Goal: Task Accomplishment & Management: Manage account settings

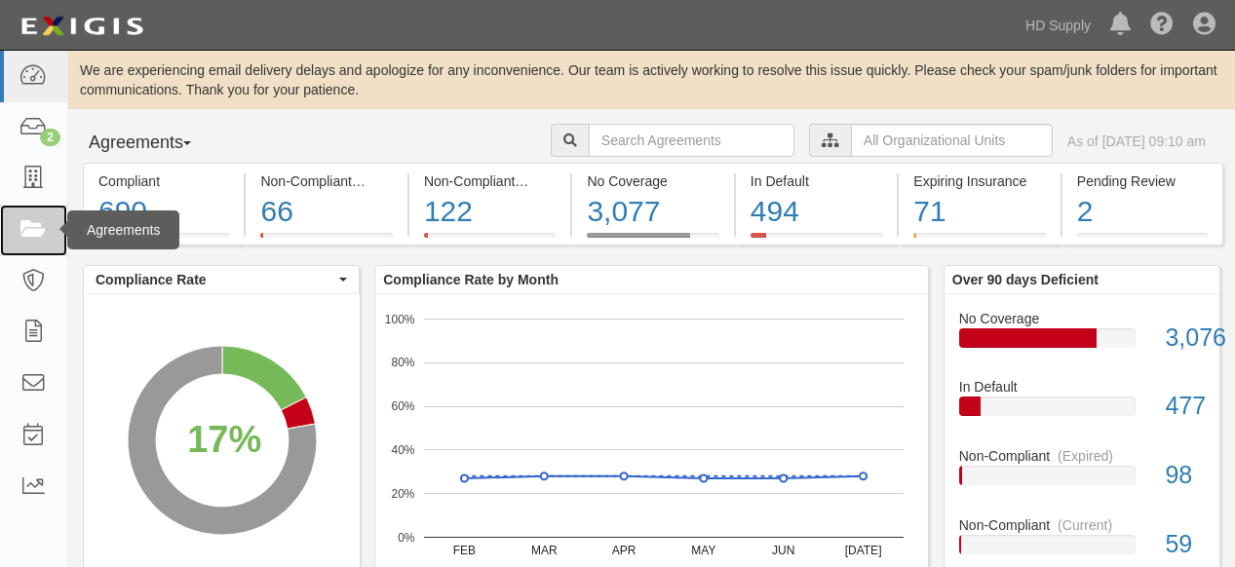
click at [41, 225] on icon at bounding box center [32, 230] width 27 height 22
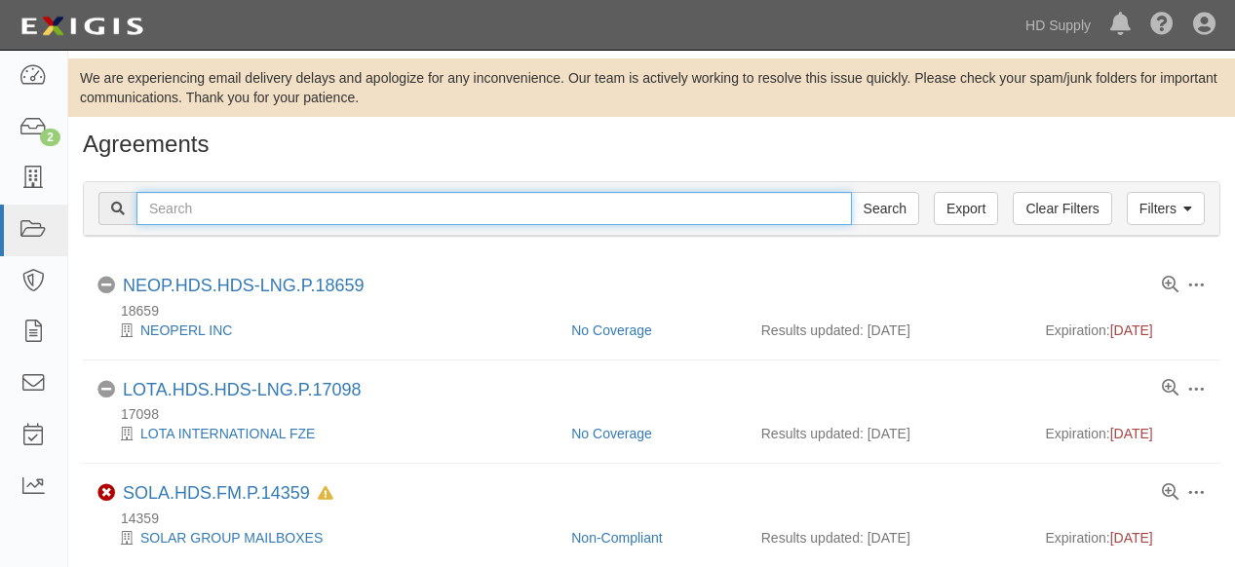
click at [294, 213] on input "text" at bounding box center [493, 208] width 715 height 33
type input "elite ac"
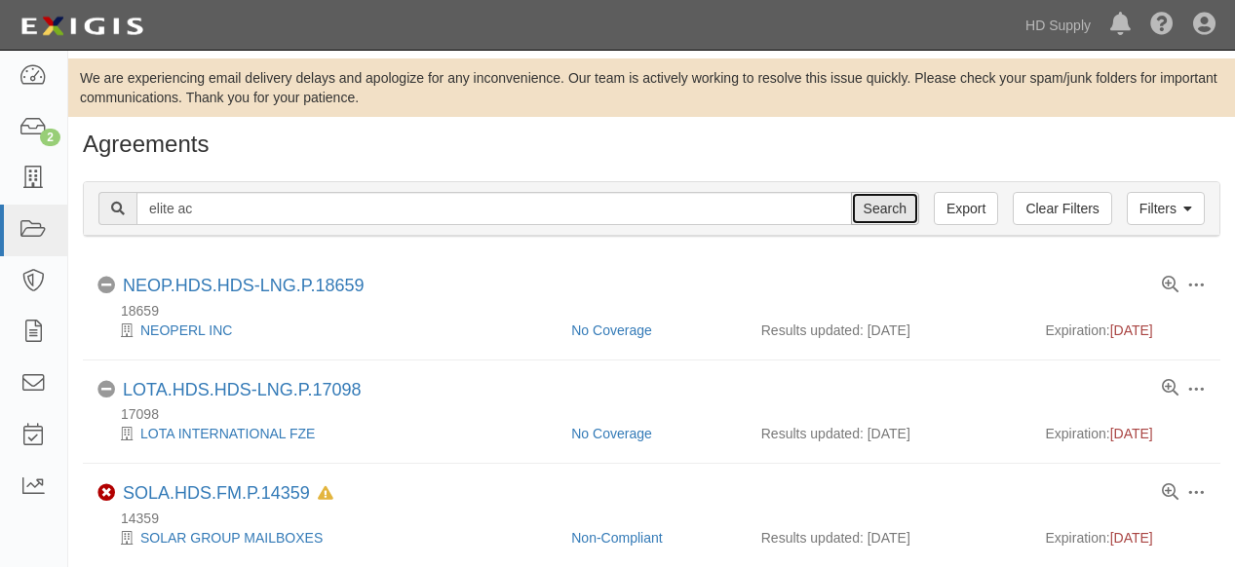
click at [874, 203] on input "Search" at bounding box center [885, 208] width 68 height 33
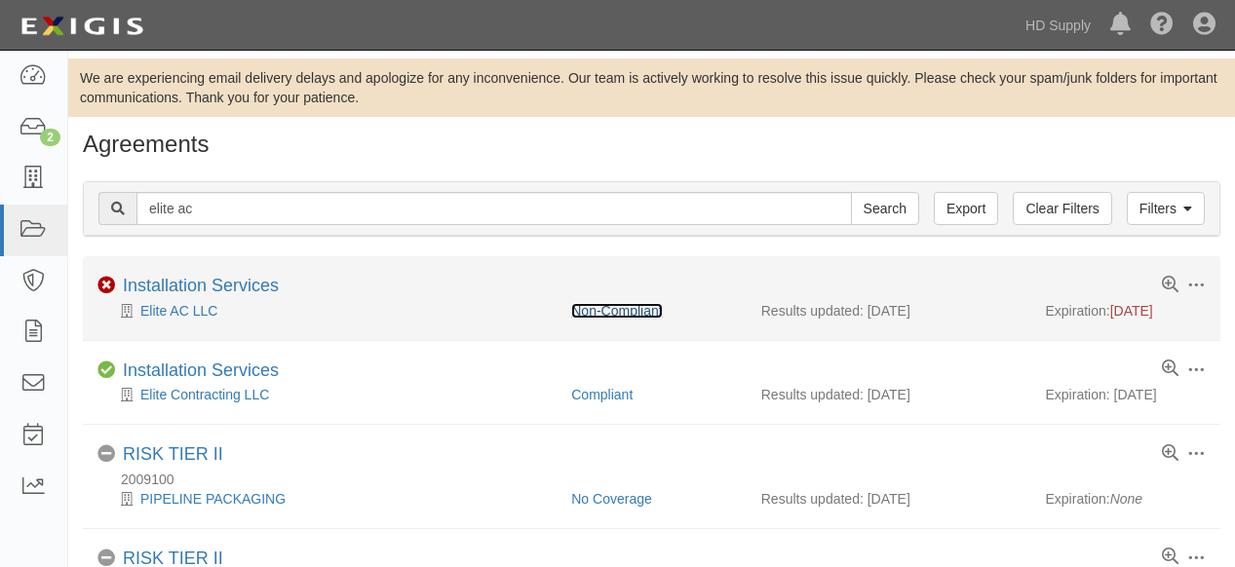
click at [623, 305] on link "Non-Compliant" at bounding box center [616, 311] width 91 height 16
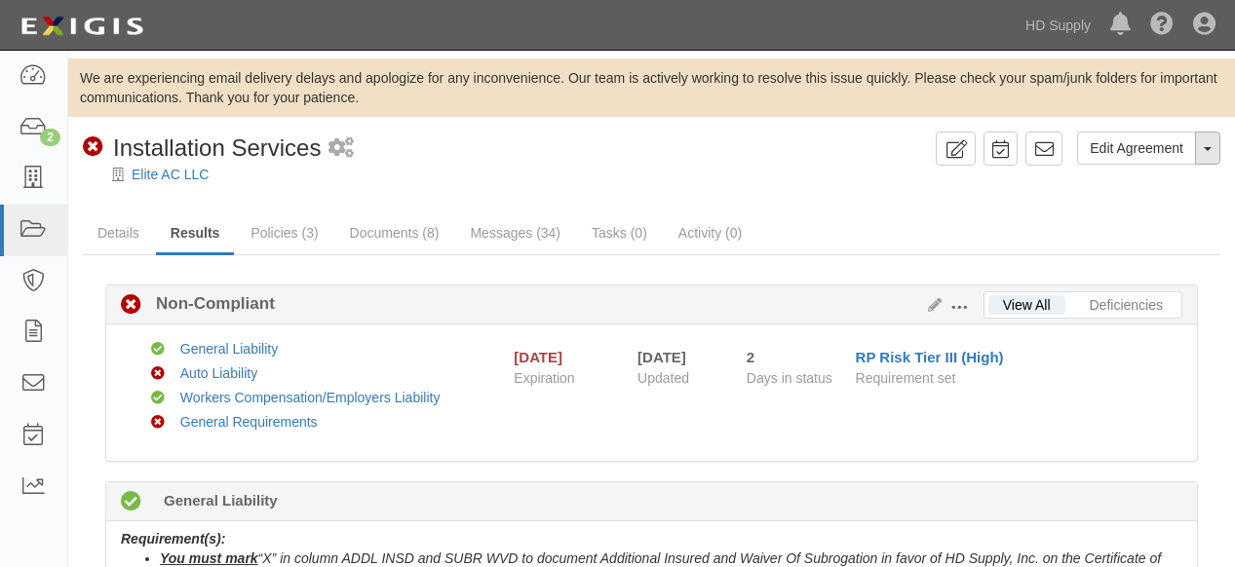
click at [1212, 149] on button "Toggle Agreement Dropdown" at bounding box center [1207, 148] width 25 height 33
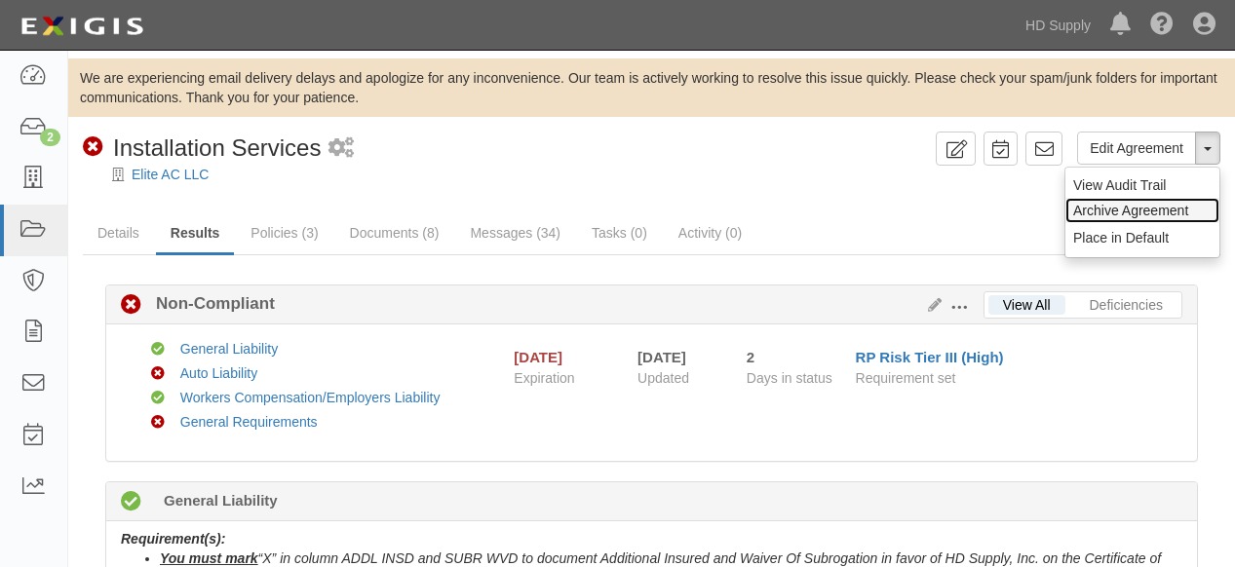
click at [1154, 210] on link "Archive Agreement" at bounding box center [1142, 210] width 154 height 25
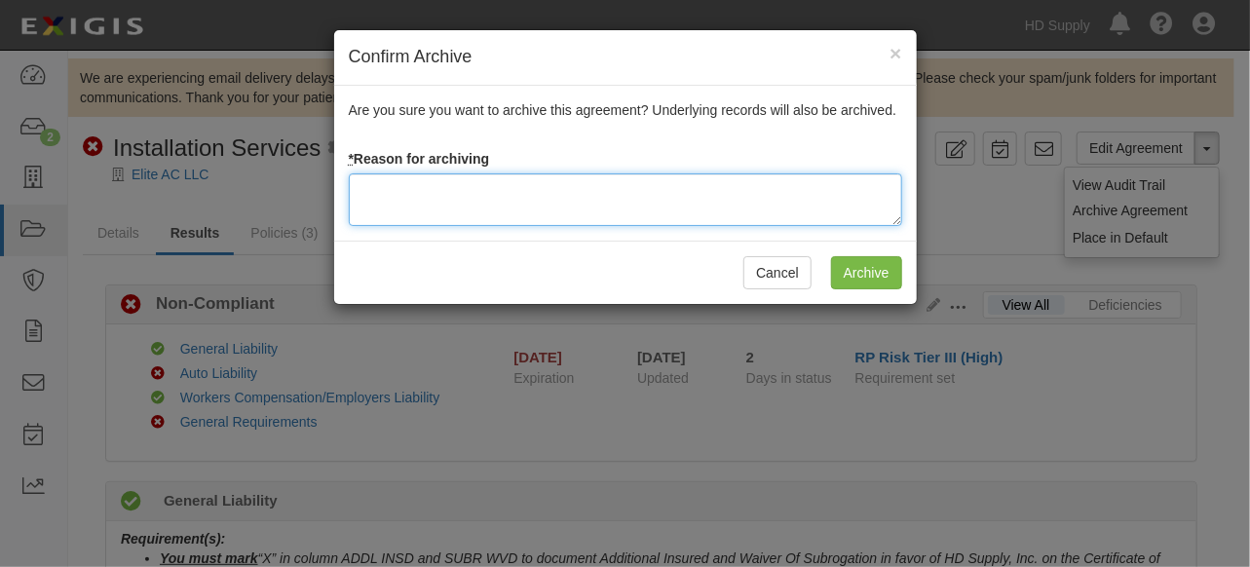
click at [470, 203] on textarea at bounding box center [626, 199] width 554 height 53
type textarea "N"
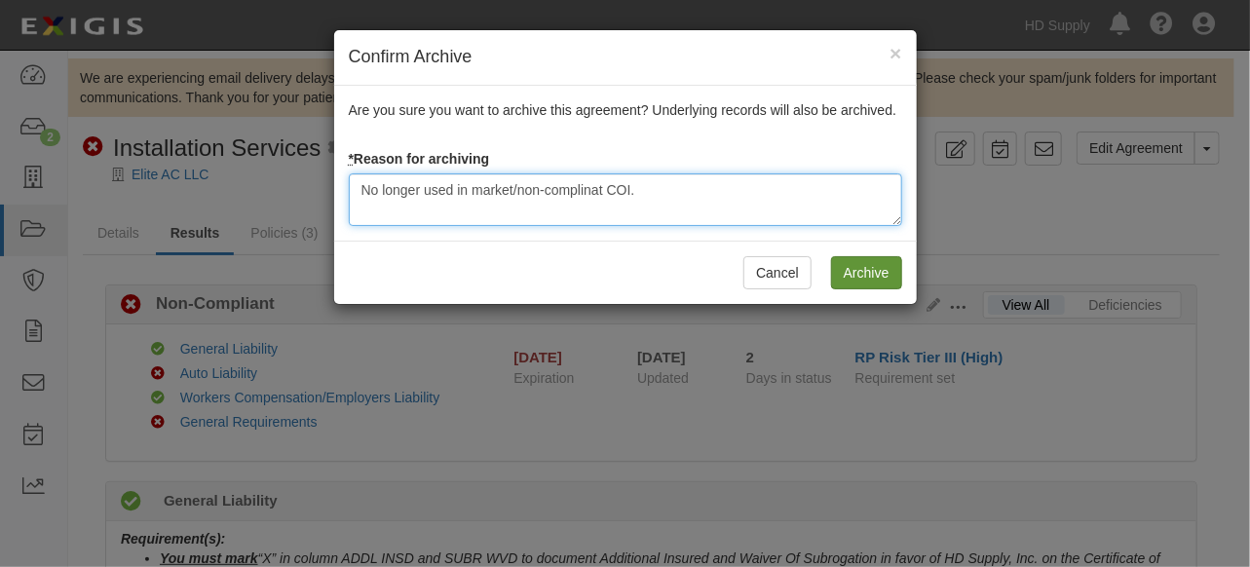
type textarea "No longer used in market/non-complinat COI."
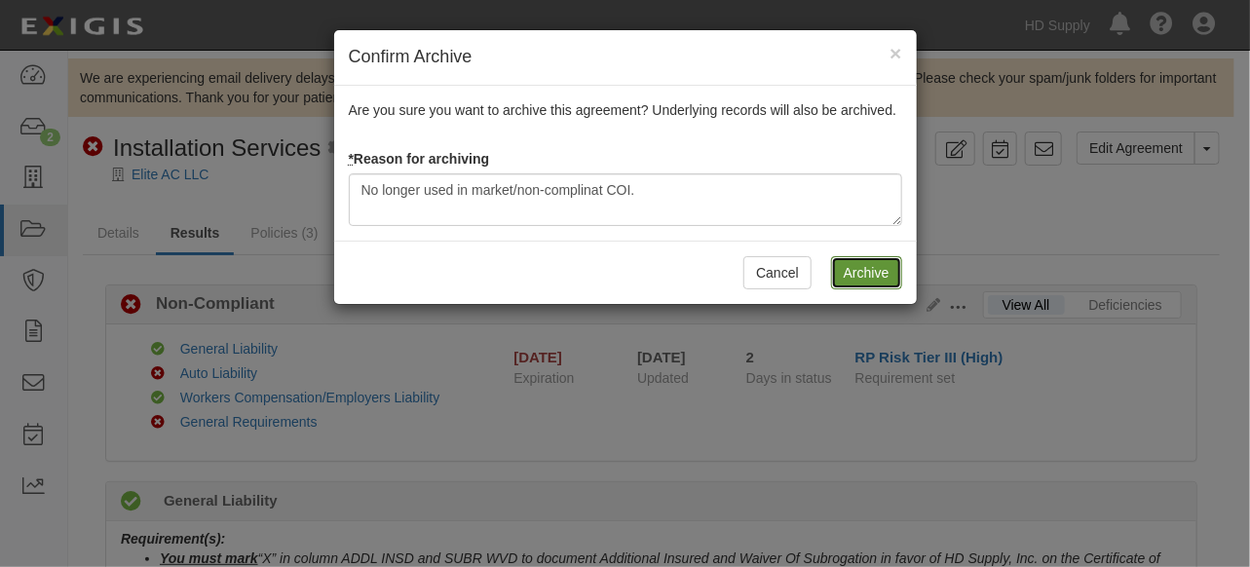
click at [850, 268] on input "Archive" at bounding box center [866, 272] width 71 height 33
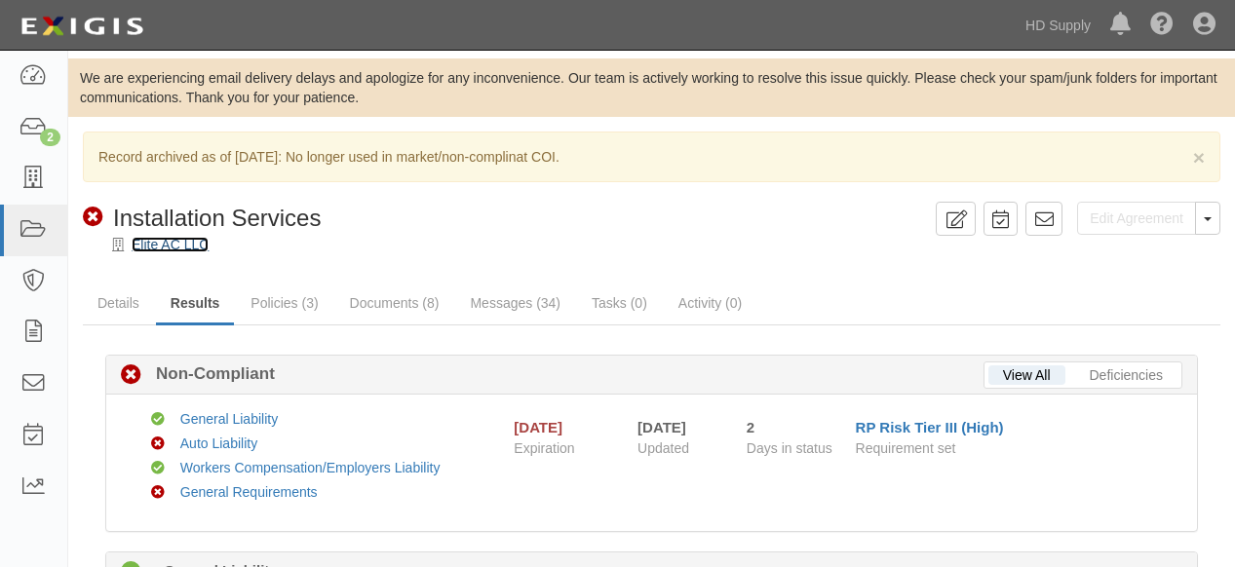
click at [143, 246] on link "Elite AC LLC" at bounding box center [170, 245] width 77 height 16
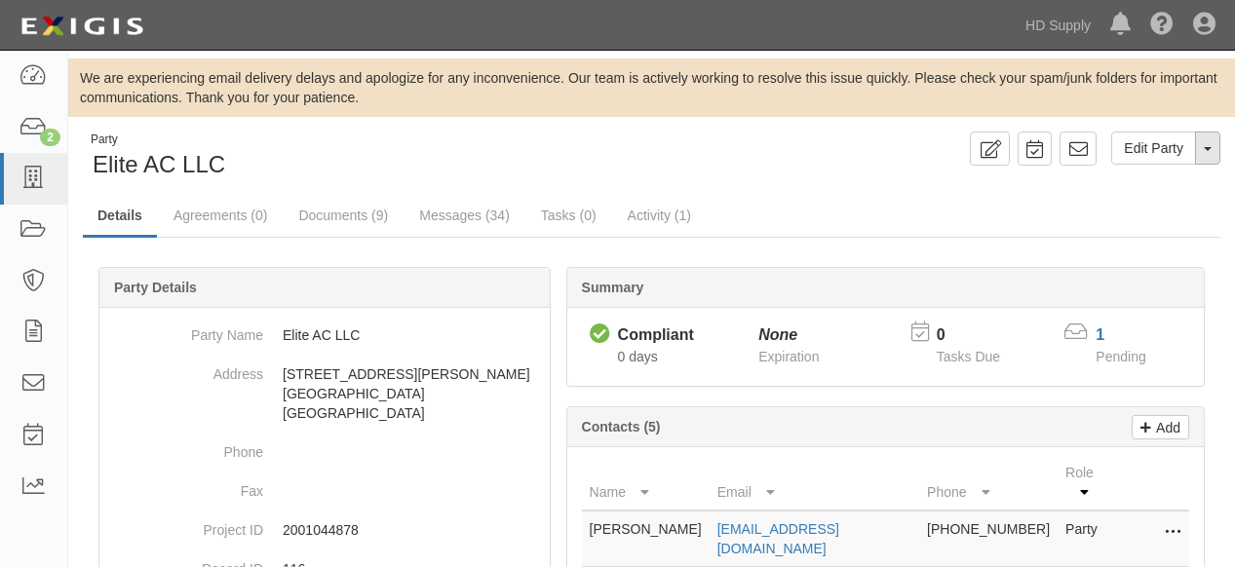
click at [1201, 148] on button "Toggle Party Dropdown" at bounding box center [1207, 148] width 25 height 33
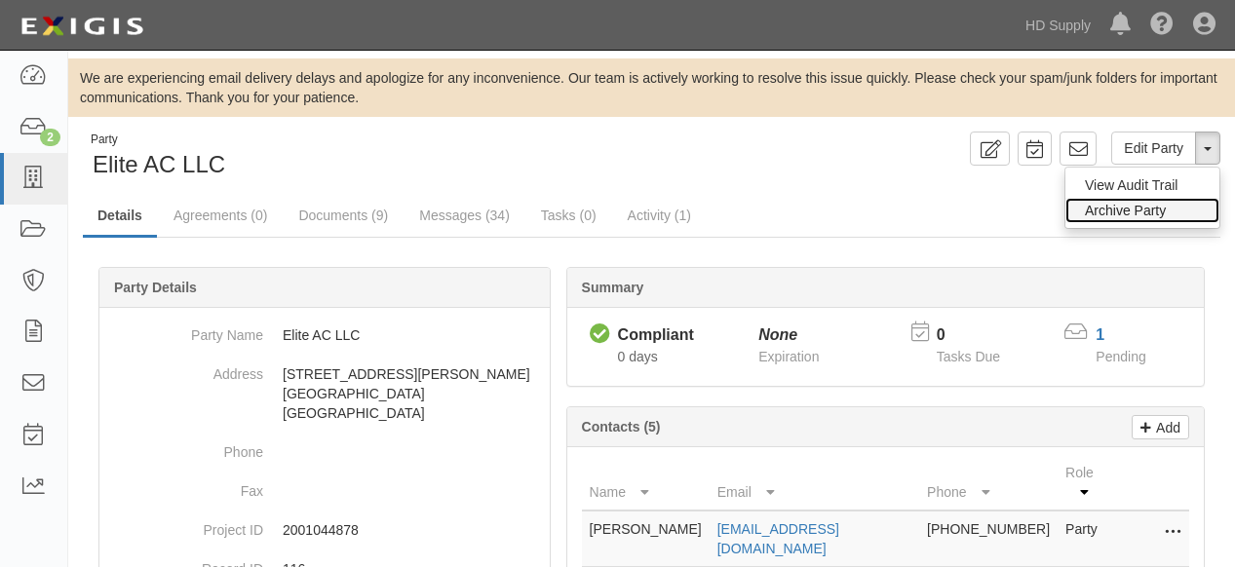
click at [1146, 206] on link "Archive Party" at bounding box center [1142, 210] width 154 height 25
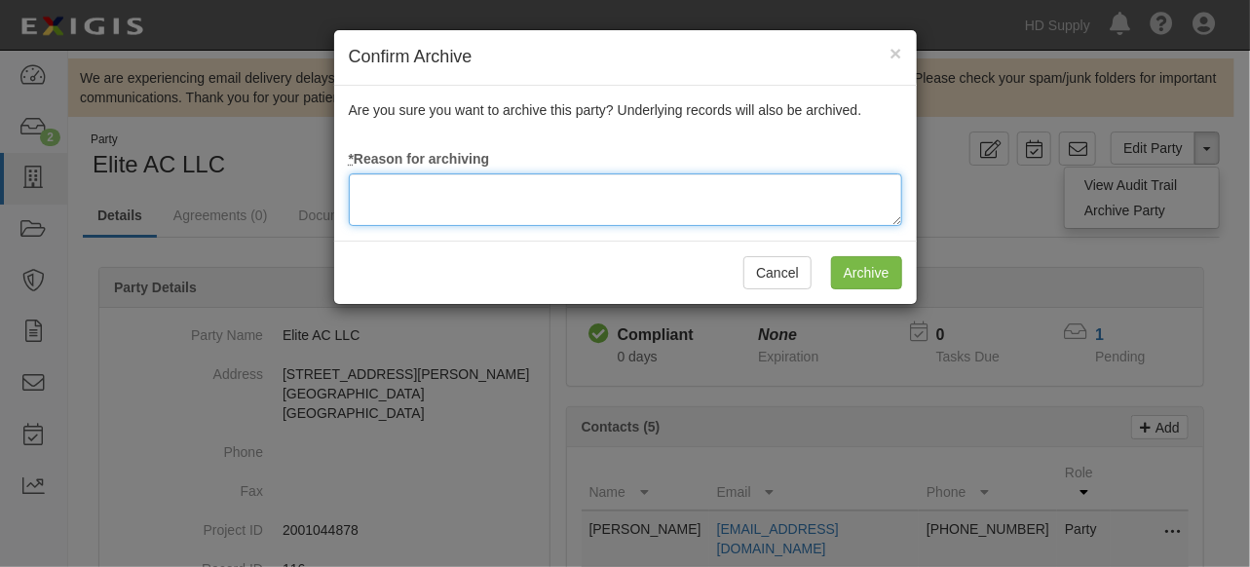
click at [505, 198] on textarea at bounding box center [626, 199] width 554 height 53
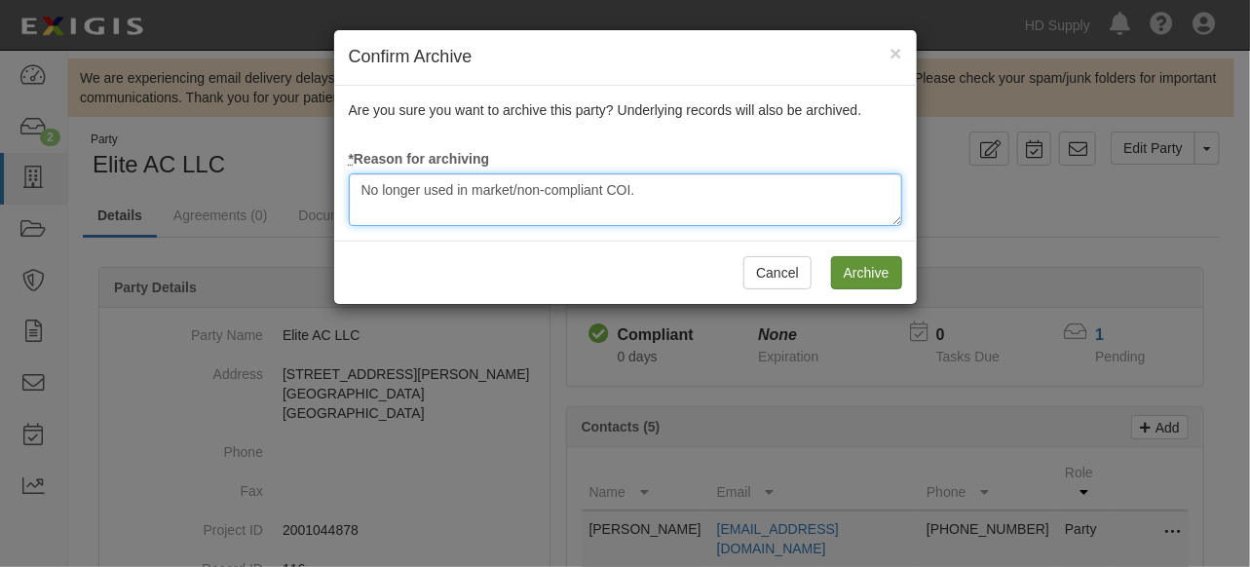
type textarea "No longer used in market/non-compliant COI."
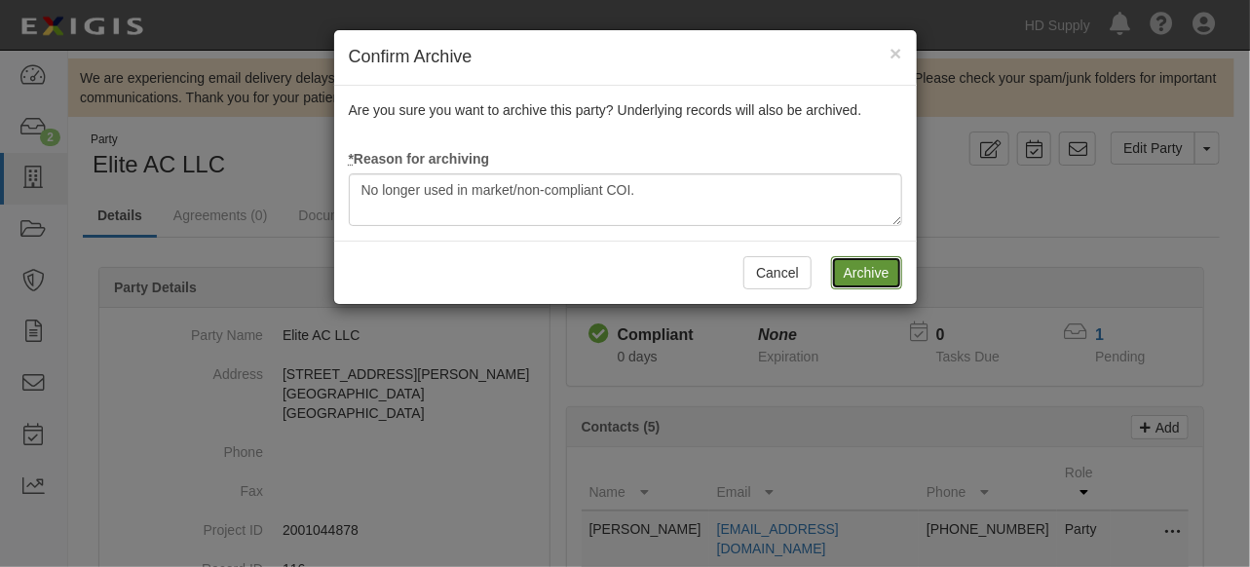
click at [859, 271] on input "Archive" at bounding box center [866, 272] width 71 height 33
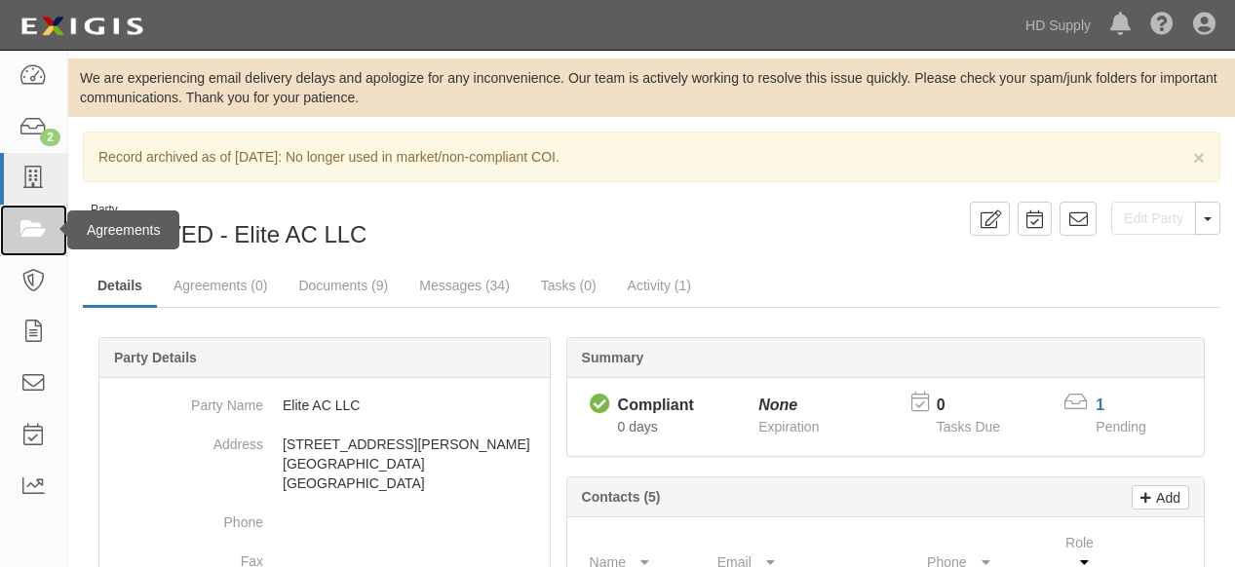
click at [35, 233] on icon at bounding box center [32, 230] width 27 height 22
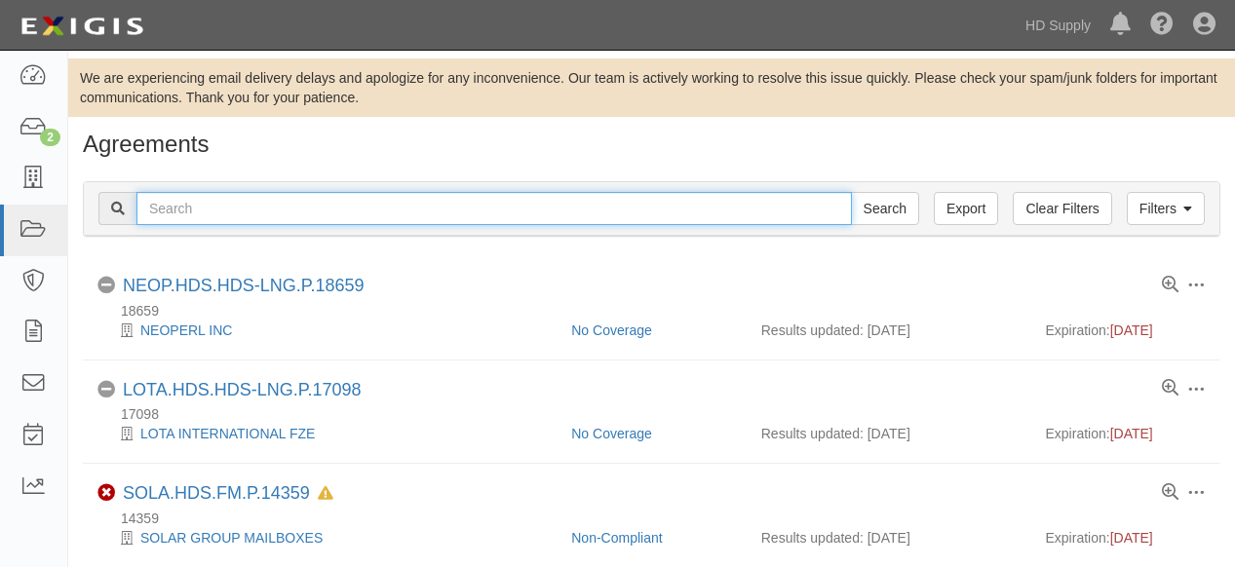
click at [265, 211] on input "text" at bounding box center [493, 208] width 715 height 33
type input "ainsworth"
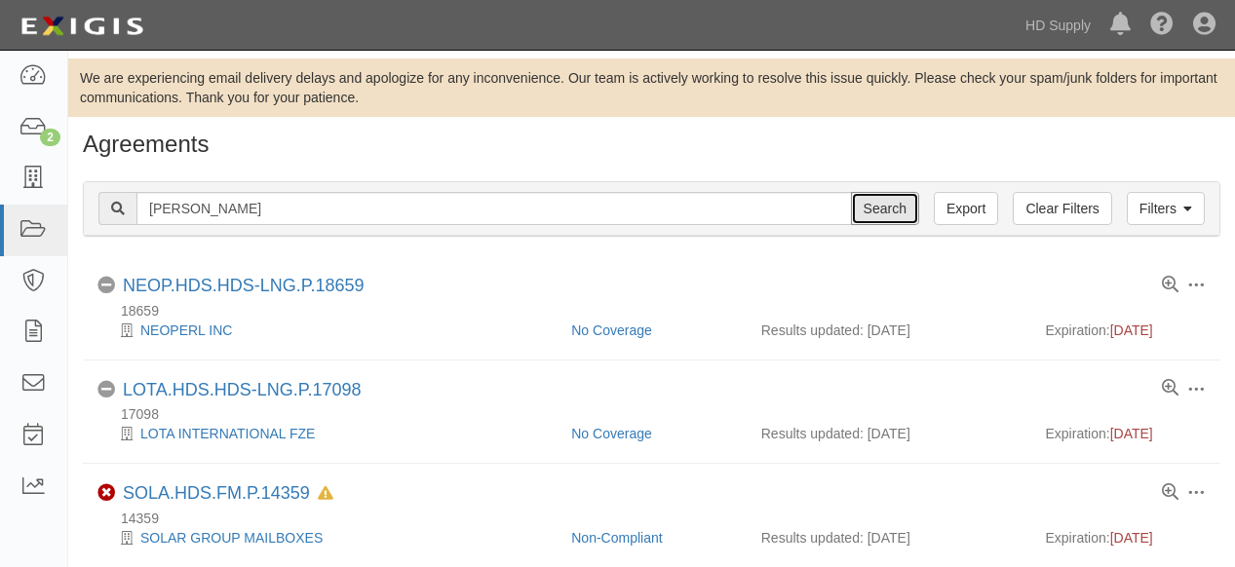
drag, startPoint x: 879, startPoint y: 210, endPoint x: 827, endPoint y: 230, distance: 55.6
click at [879, 210] on input "Search" at bounding box center [885, 208] width 68 height 33
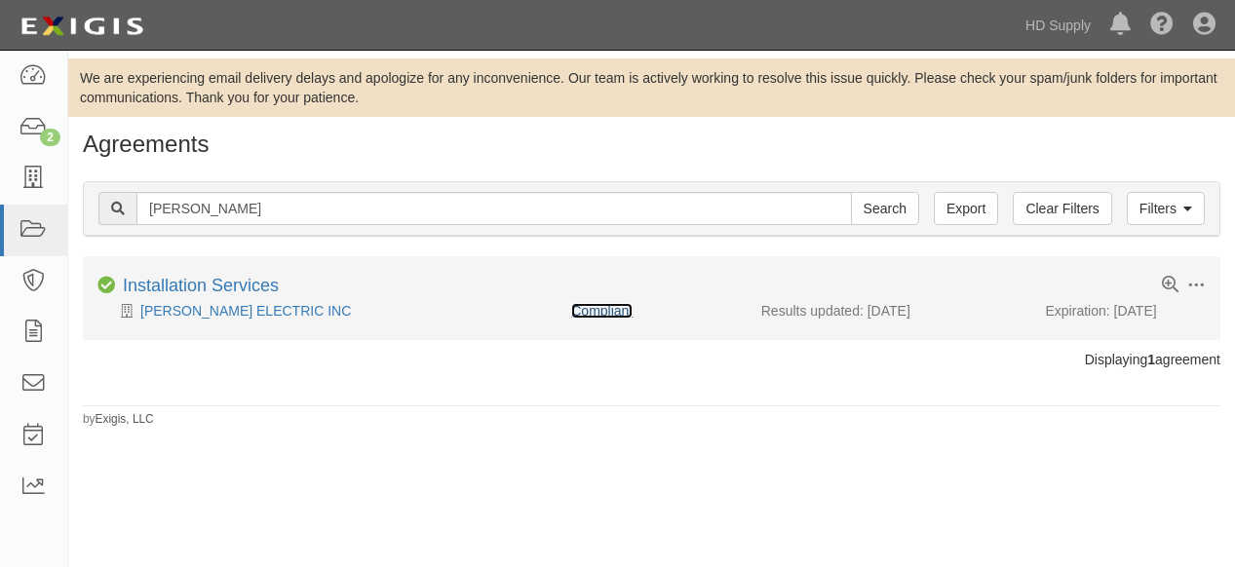
click at [612, 310] on link "Compliant" at bounding box center [601, 311] width 61 height 16
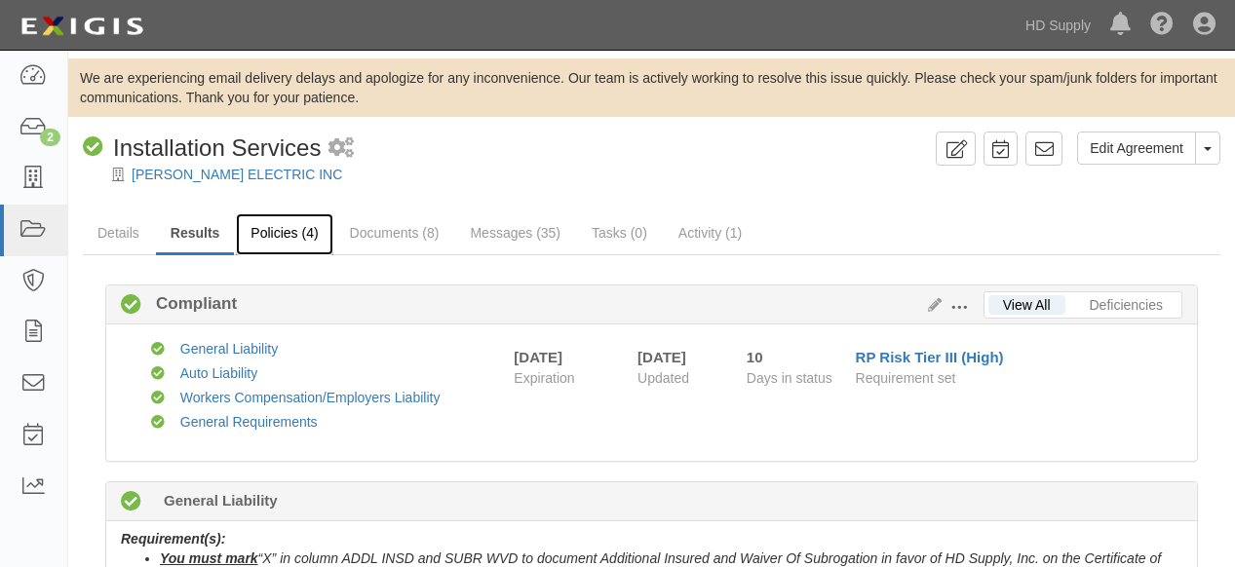
click at [282, 227] on link "Policies (4)" at bounding box center [284, 234] width 96 height 42
